Goal: Check status

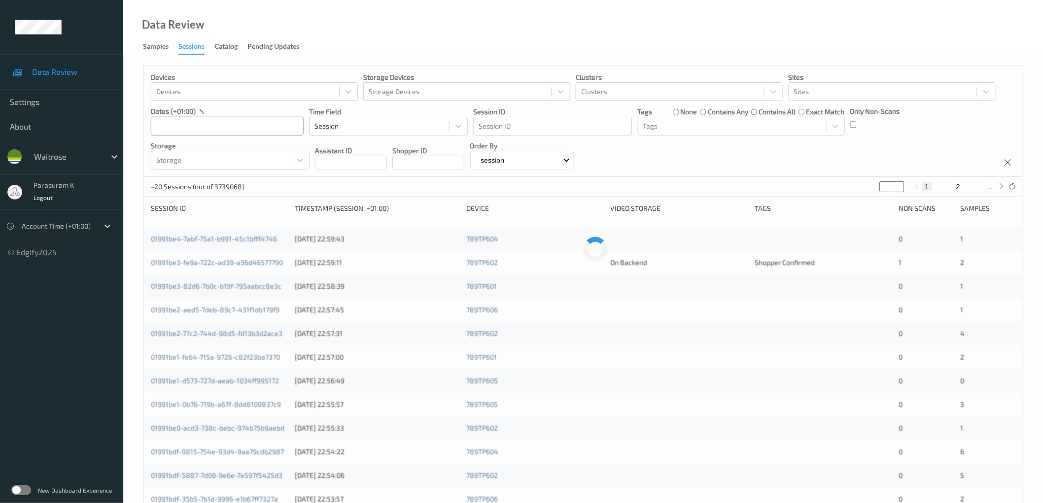
click at [250, 123] on input "text" at bounding box center [227, 126] width 153 height 19
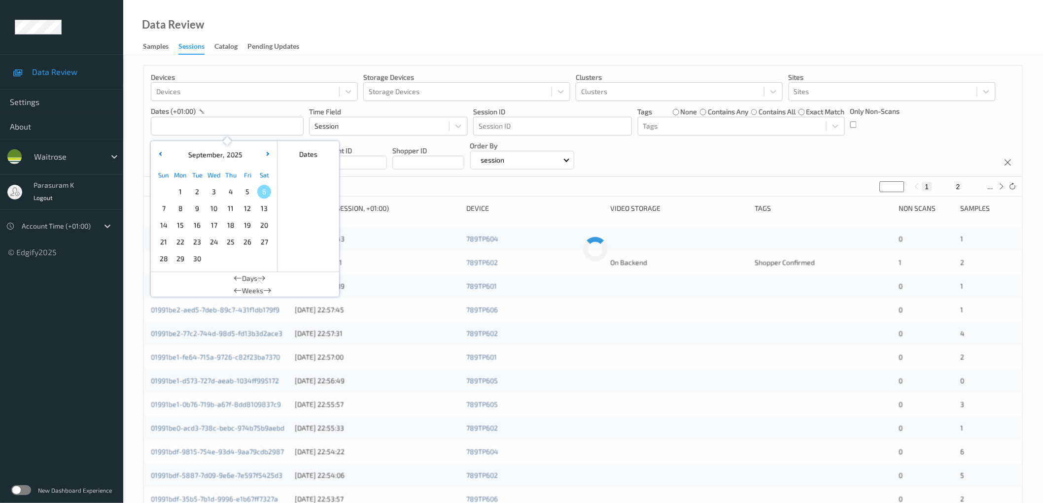
click at [233, 194] on span "4" at bounding box center [231, 192] width 14 height 14
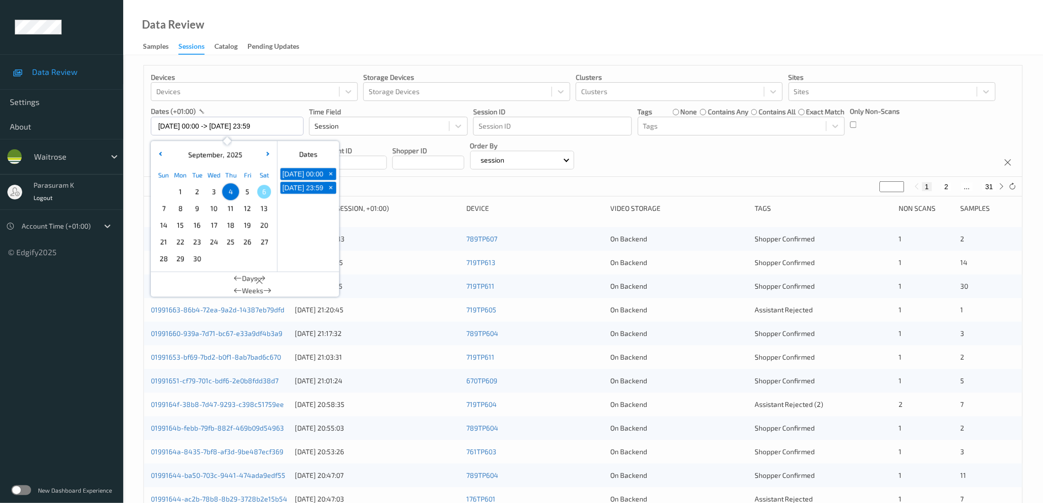
click at [720, 162] on div "Devices Devices Storage Devices Storage Devices Clusters Clusters Sites Sites d…" at bounding box center [583, 121] width 878 height 111
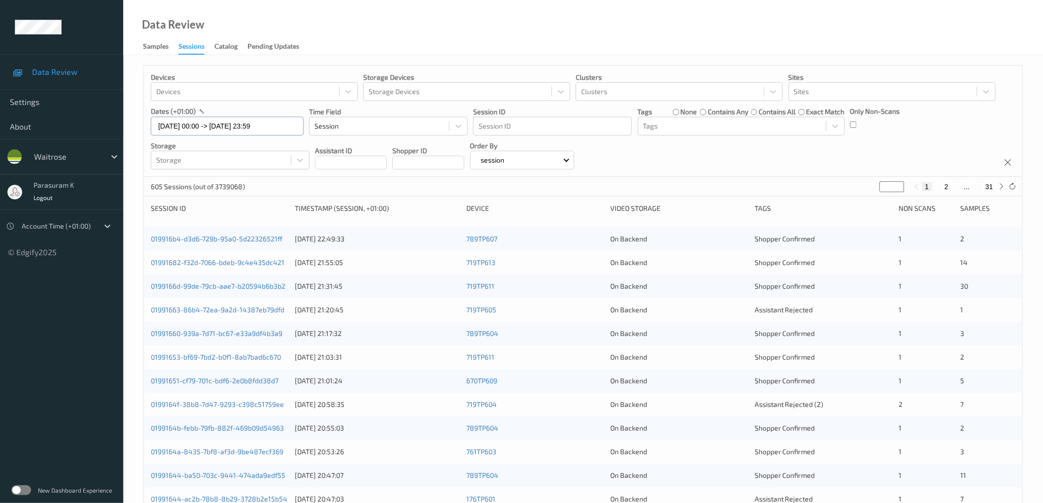
click at [238, 129] on input "[DATE] 00:00 -> [DATE] 23:59" at bounding box center [227, 126] width 153 height 19
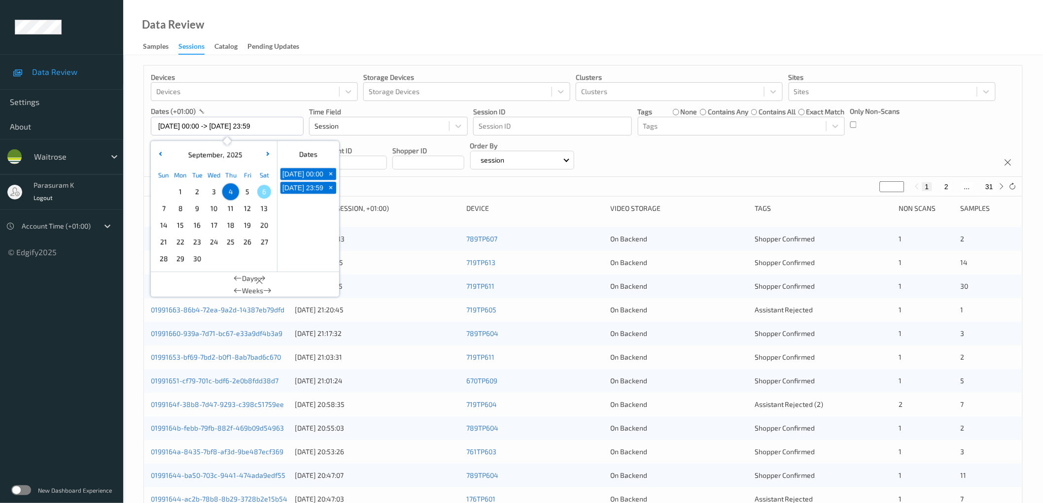
click at [245, 191] on span "5" at bounding box center [248, 192] width 14 height 14
click at [719, 150] on div "Devices Devices Storage Devices Storage Devices Clusters Clusters Sites Sites d…" at bounding box center [583, 121] width 878 height 111
click at [242, 119] on input "[DATE] 00:00 -> [DATE] 23:59" at bounding box center [227, 126] width 153 height 19
click at [229, 198] on span "4" at bounding box center [231, 192] width 14 height 14
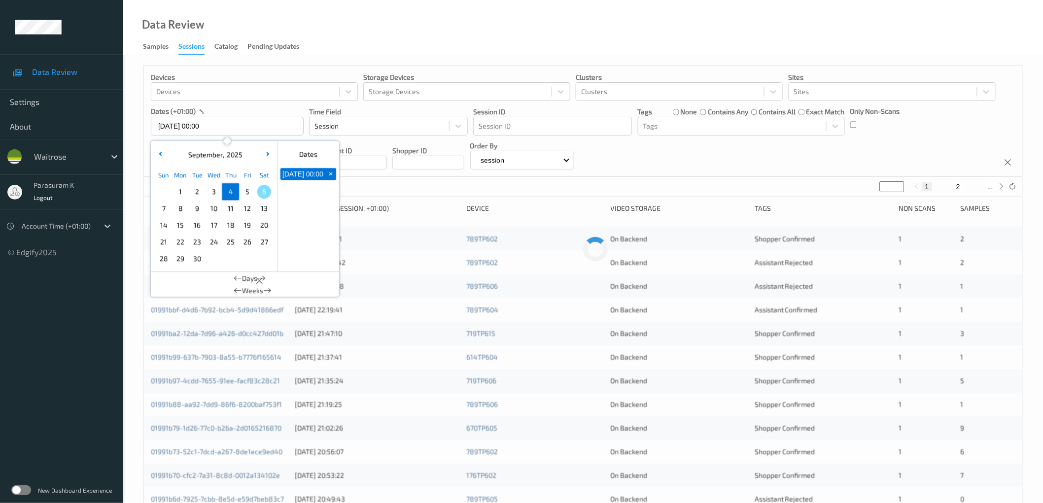
click at [232, 195] on span "4" at bounding box center [231, 192] width 14 height 14
type input "[DATE] 00:00 -> [DATE] 23:59"
click at [829, 169] on div "Devices Devices Storage Devices Storage Devices Clusters Clusters Sites Sites d…" at bounding box center [583, 121] width 878 height 111
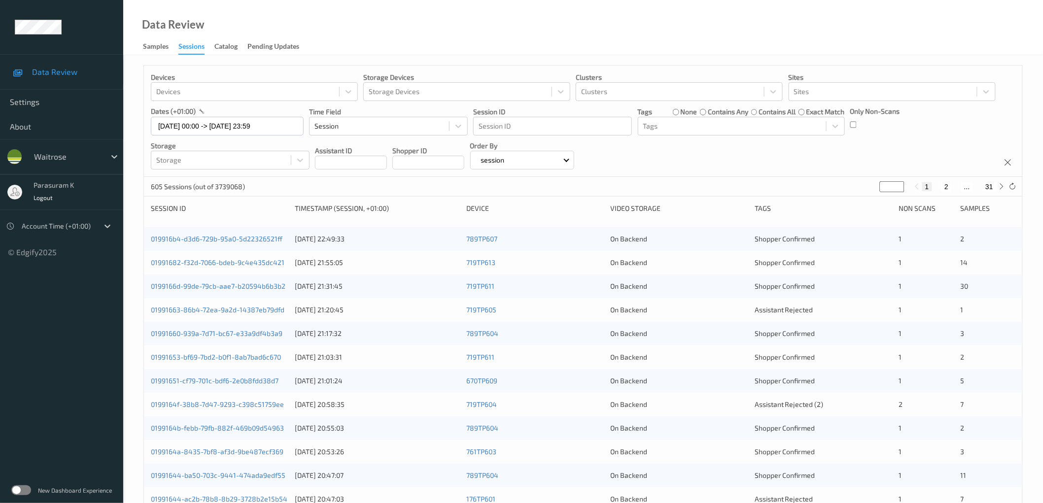
click at [987, 186] on button "31" at bounding box center [989, 186] width 14 height 9
type input "**"
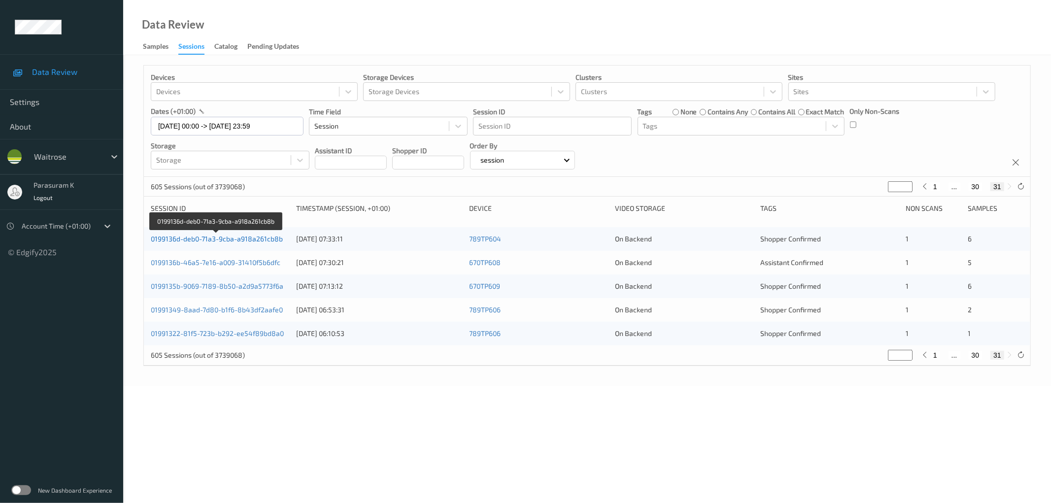
click at [219, 239] on link "0199136d-deb0-71a3-9cba-a918a261cb8b" at bounding box center [217, 239] width 132 height 8
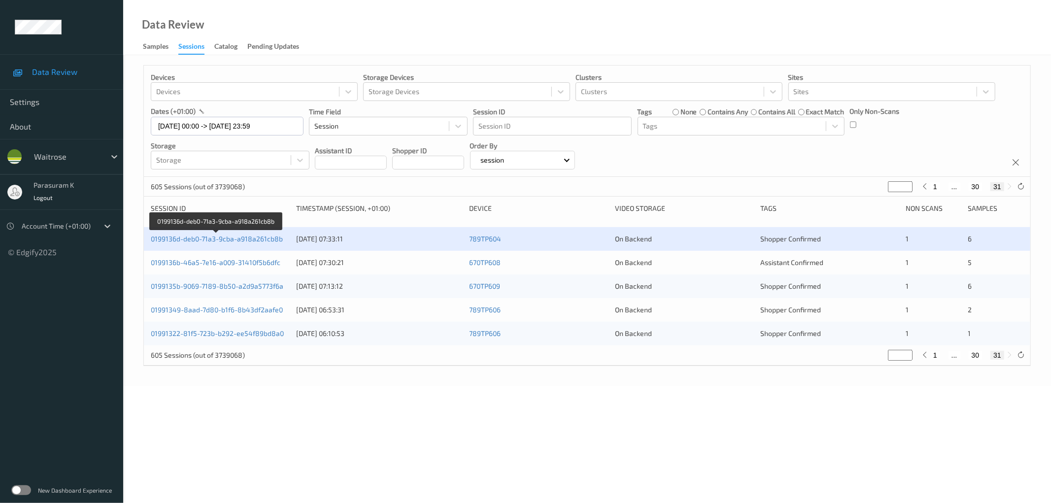
click at [934, 189] on button "1" at bounding box center [935, 186] width 10 height 9
type input "*"
